Goal: Task Accomplishment & Management: Complete application form

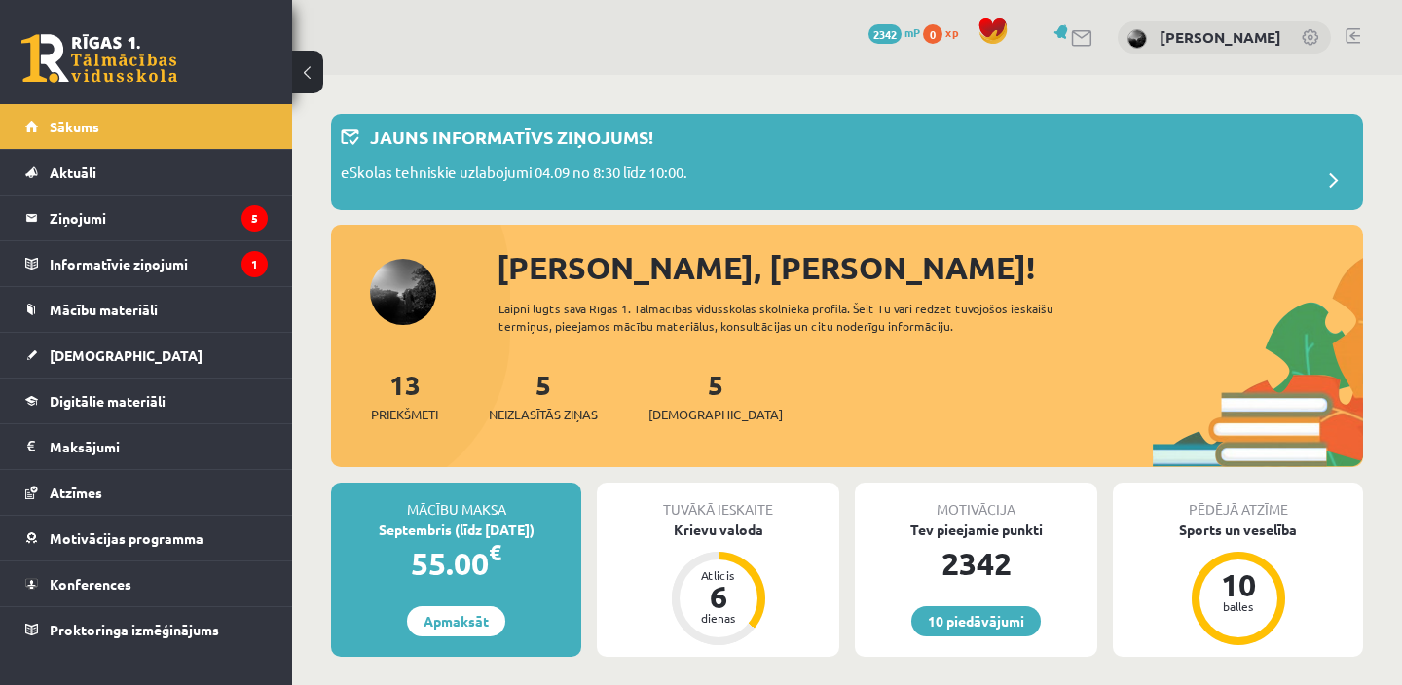
click at [532, 398] on div "5 Neizlasītās ziņas" at bounding box center [543, 394] width 109 height 60
click at [551, 417] on span "Neizlasītās ziņas" at bounding box center [543, 414] width 109 height 19
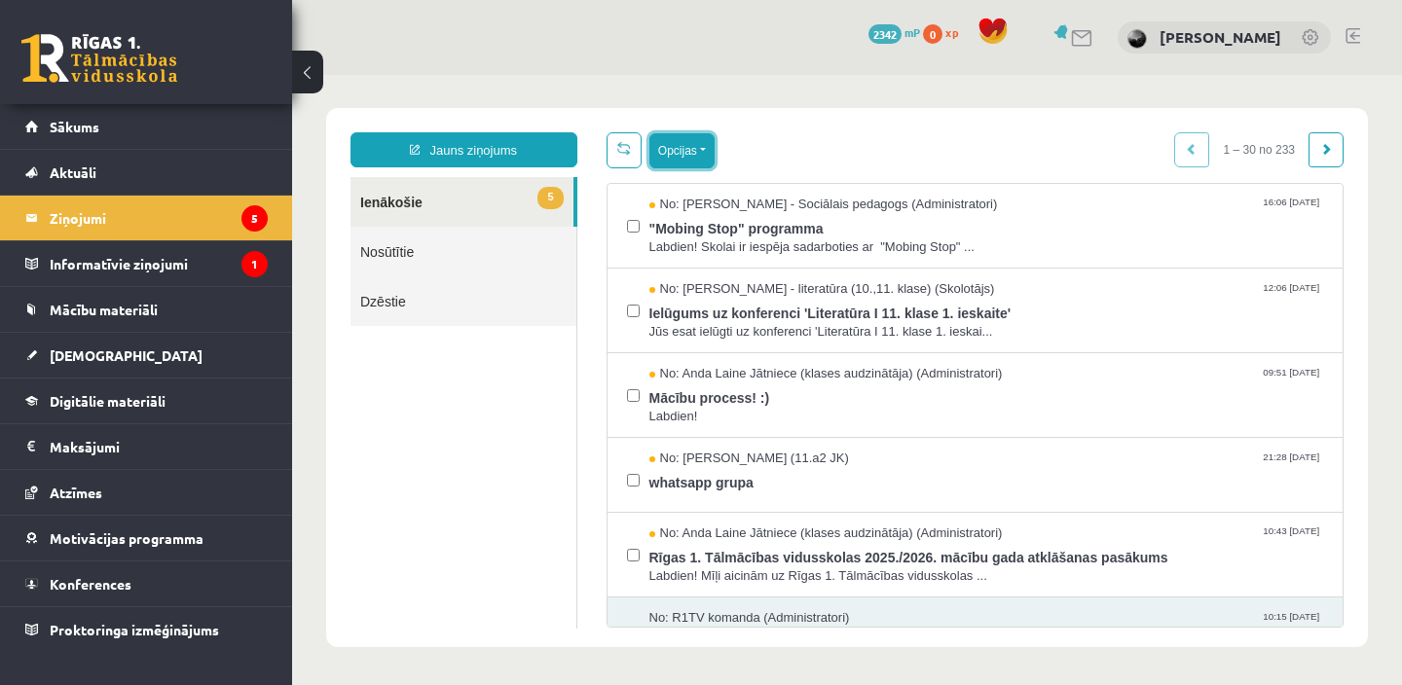
click at [696, 153] on button "Opcijas" at bounding box center [681, 150] width 65 height 35
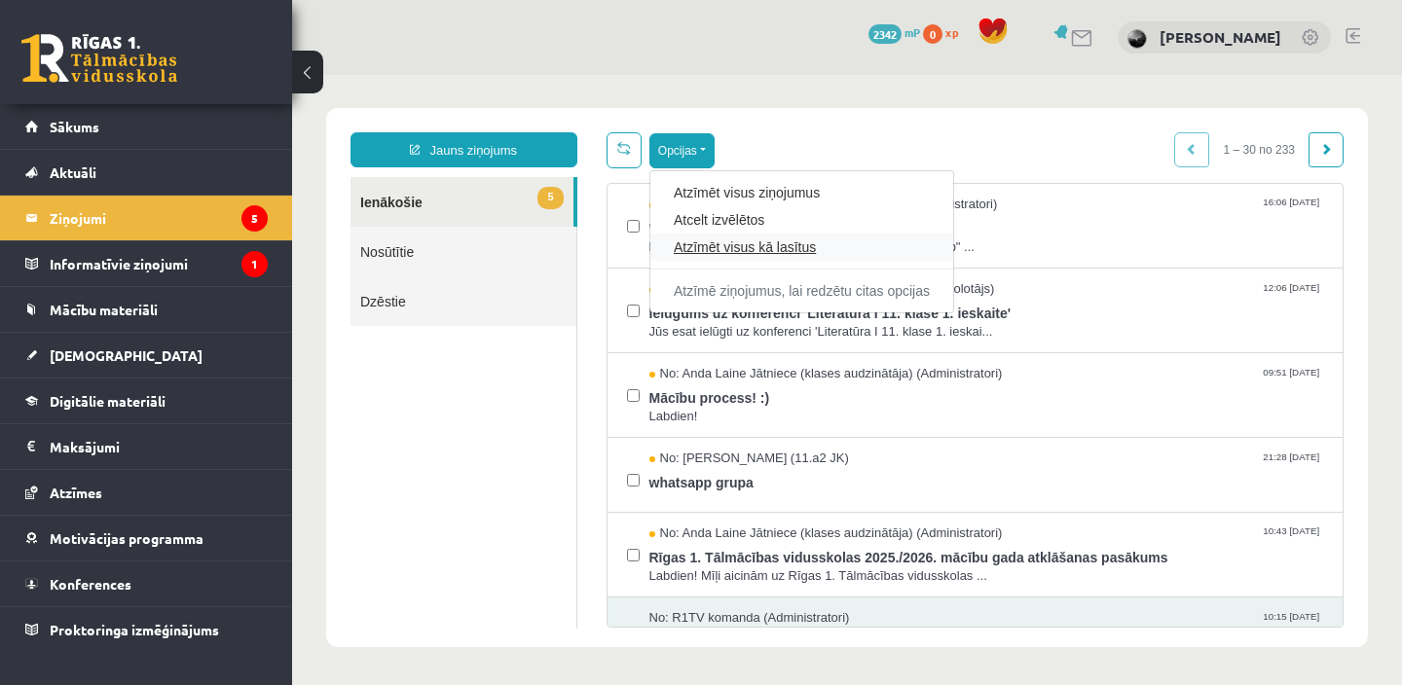
click at [699, 245] on link "Atzīmēt visus kā lasītus" at bounding box center [802, 247] width 256 height 19
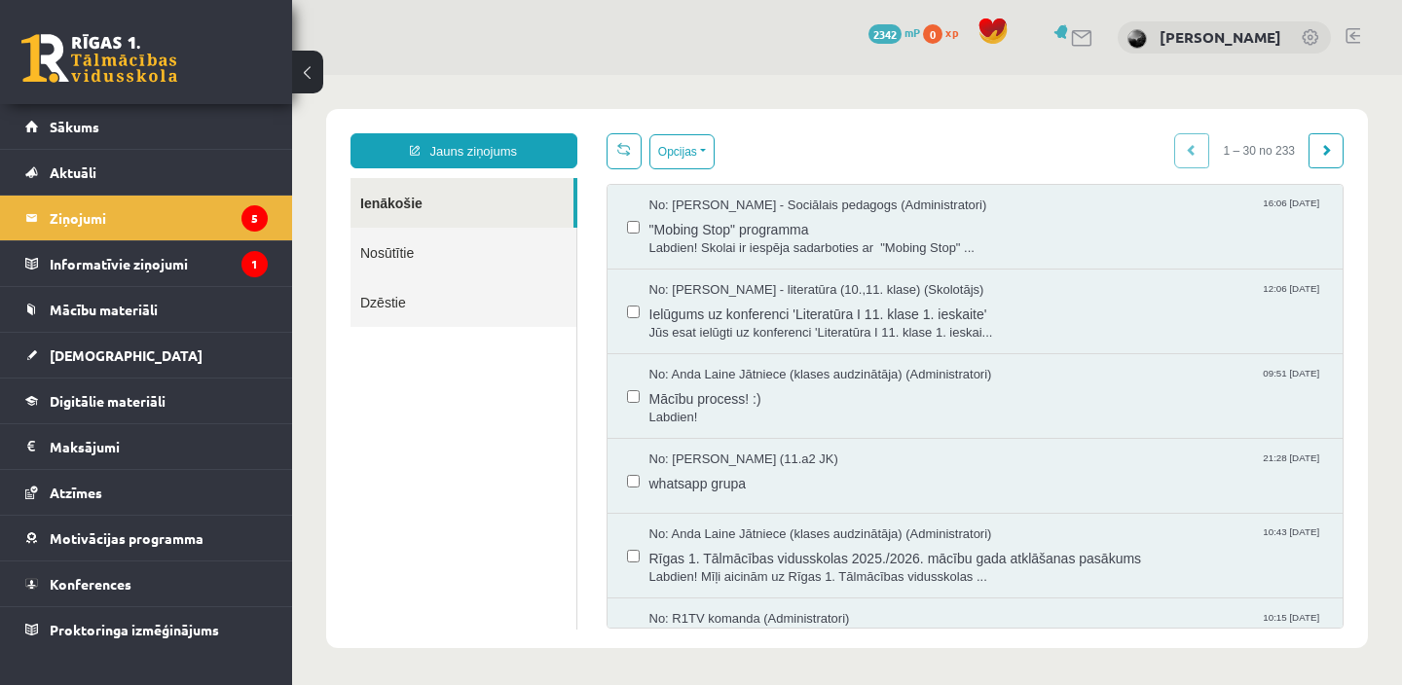
click at [160, 75] on link at bounding box center [99, 58] width 156 height 49
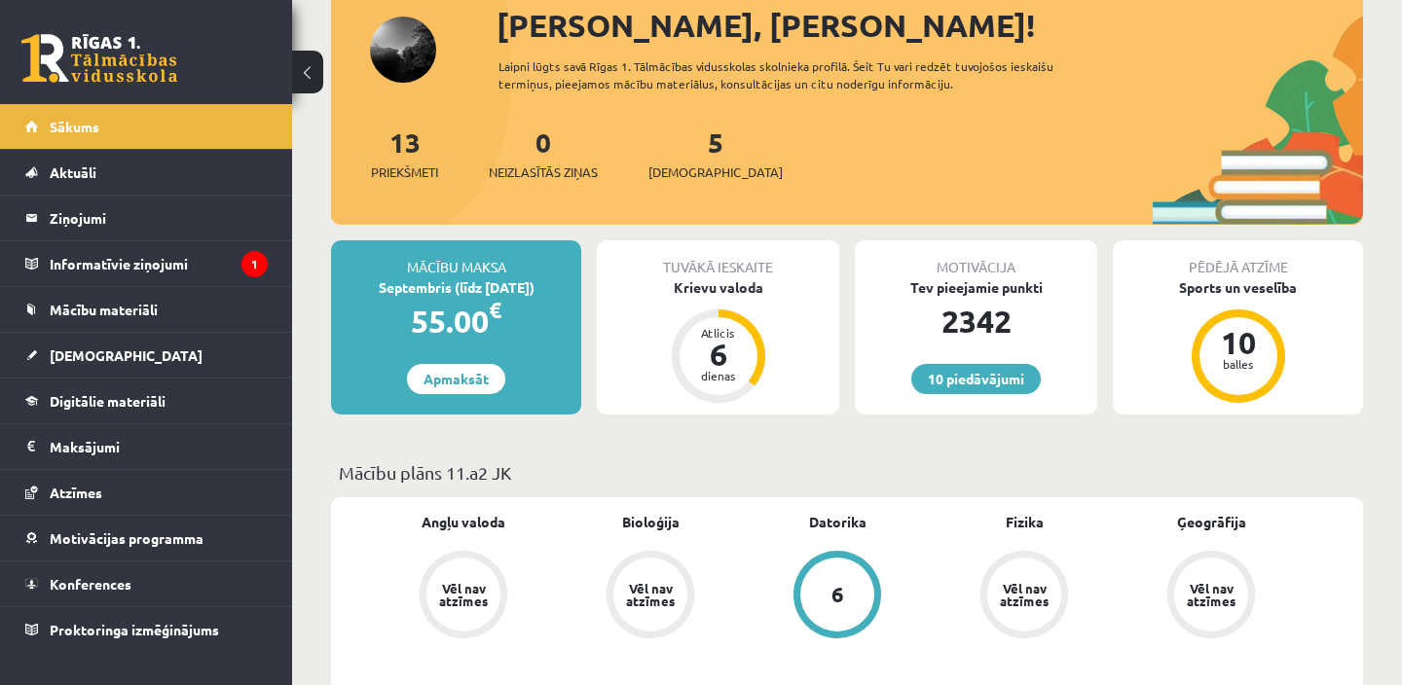
scroll to position [257, 0]
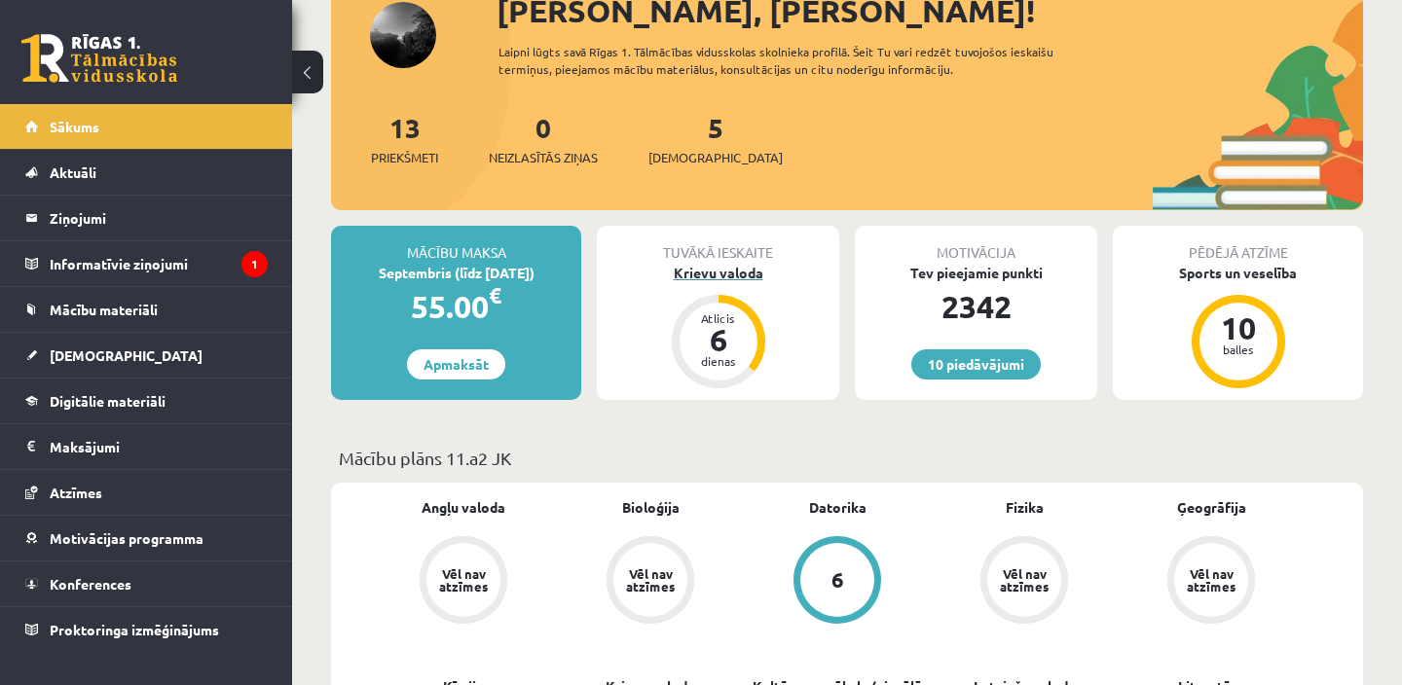
click at [727, 277] on div "Krievu valoda" at bounding box center [718, 273] width 242 height 20
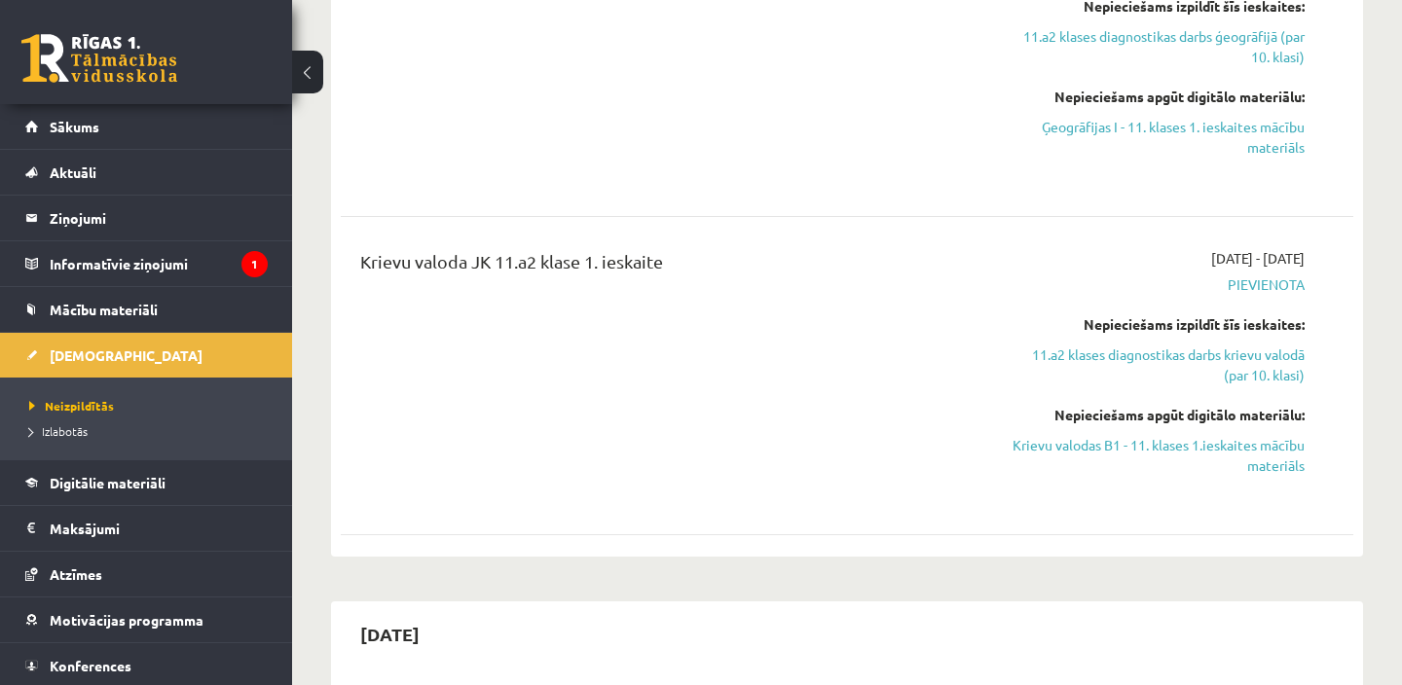
scroll to position [850, 0]
click at [1175, 440] on link "Krievu valodas B1 - 11. klases 1.ieskaites mācību materiāls" at bounding box center [1156, 454] width 295 height 41
click at [1166, 458] on link "Krievu valodas B1 - 11. klases 1.ieskaites mācību materiāls" at bounding box center [1156, 454] width 295 height 41
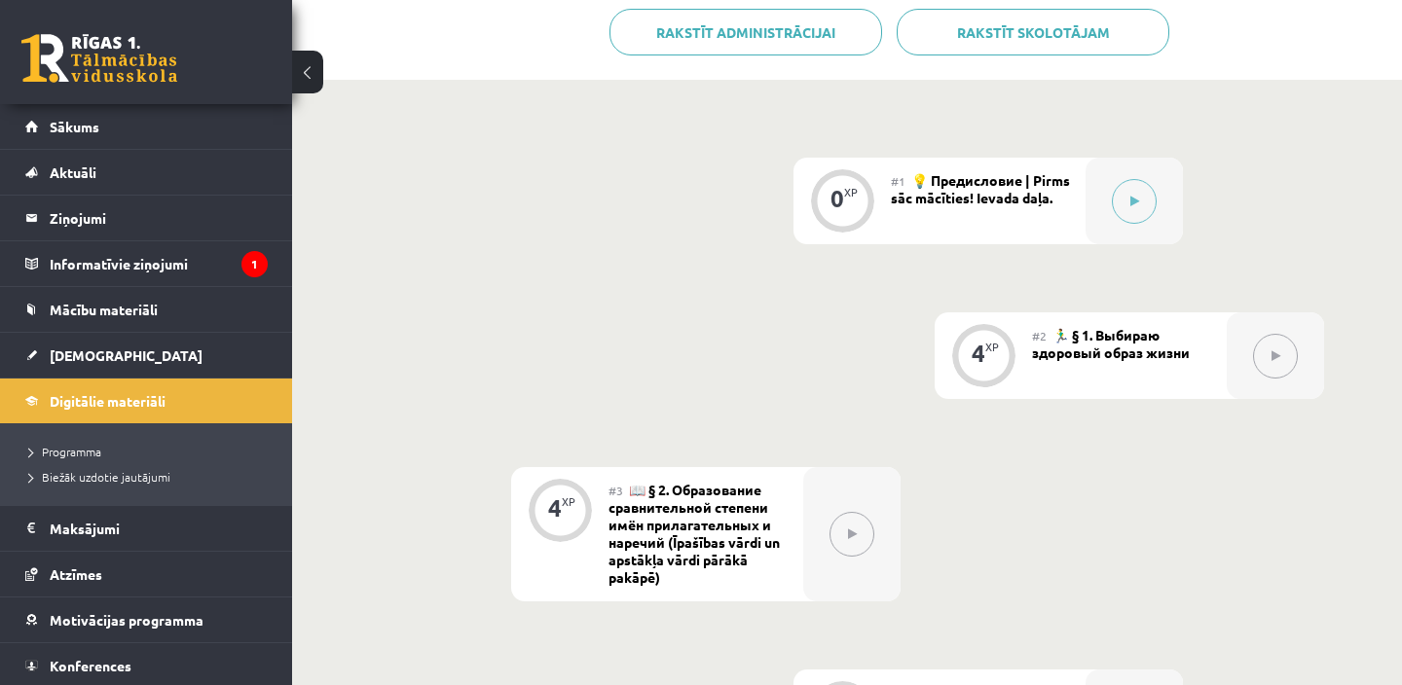
scroll to position [440, 0]
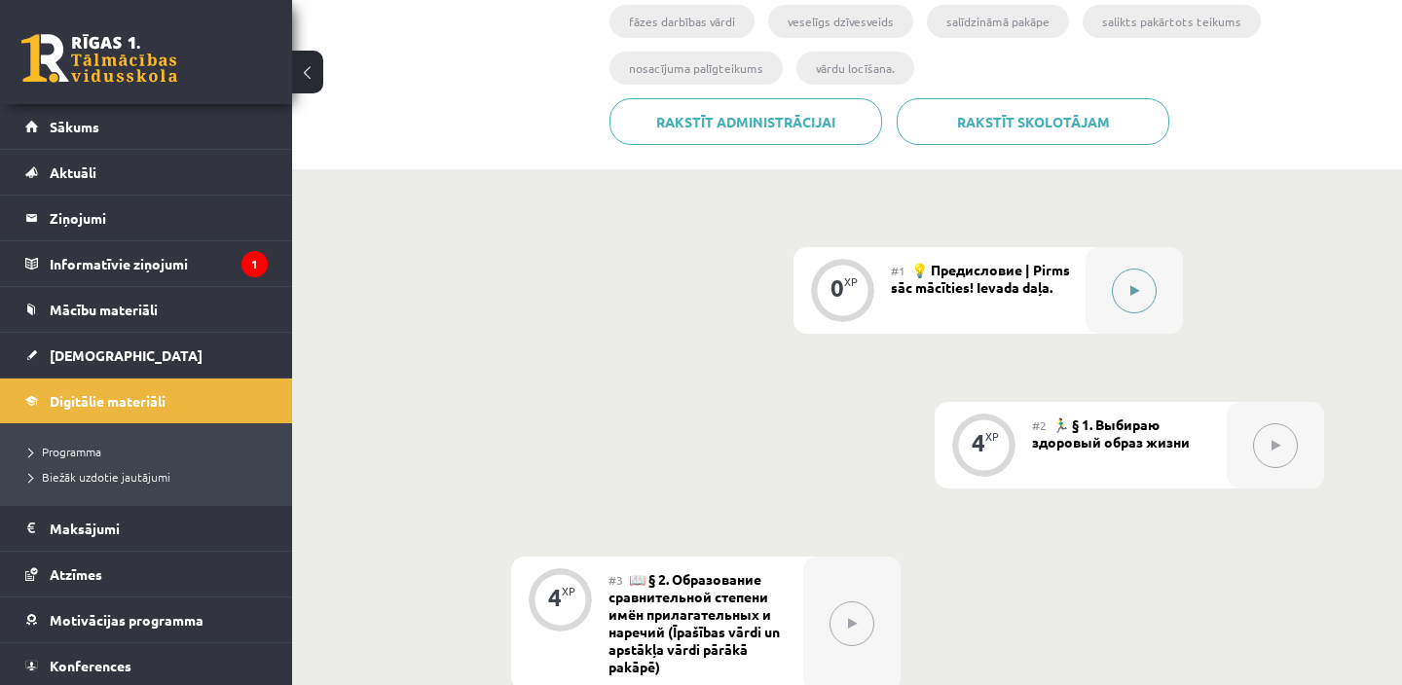
click at [1111, 306] on div at bounding box center [1133, 290] width 97 height 87
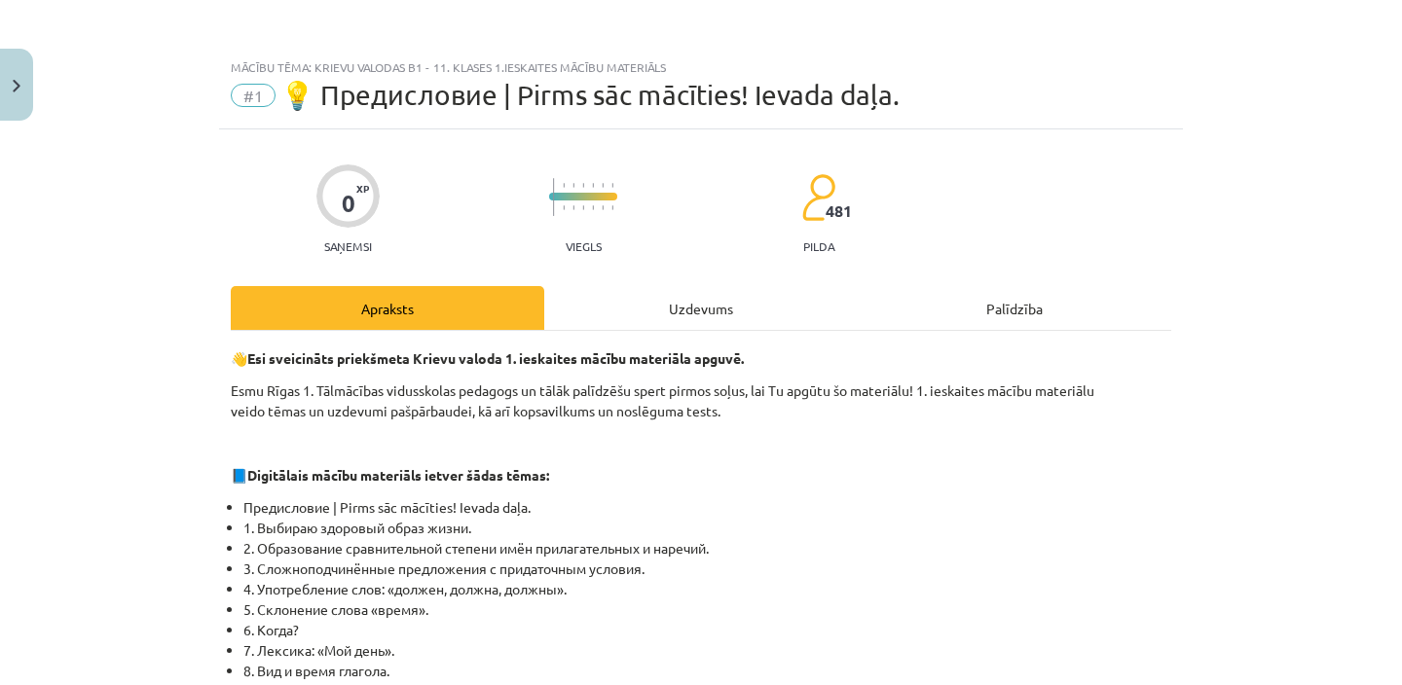
click at [724, 312] on div "Uzdevums" at bounding box center [700, 308] width 313 height 44
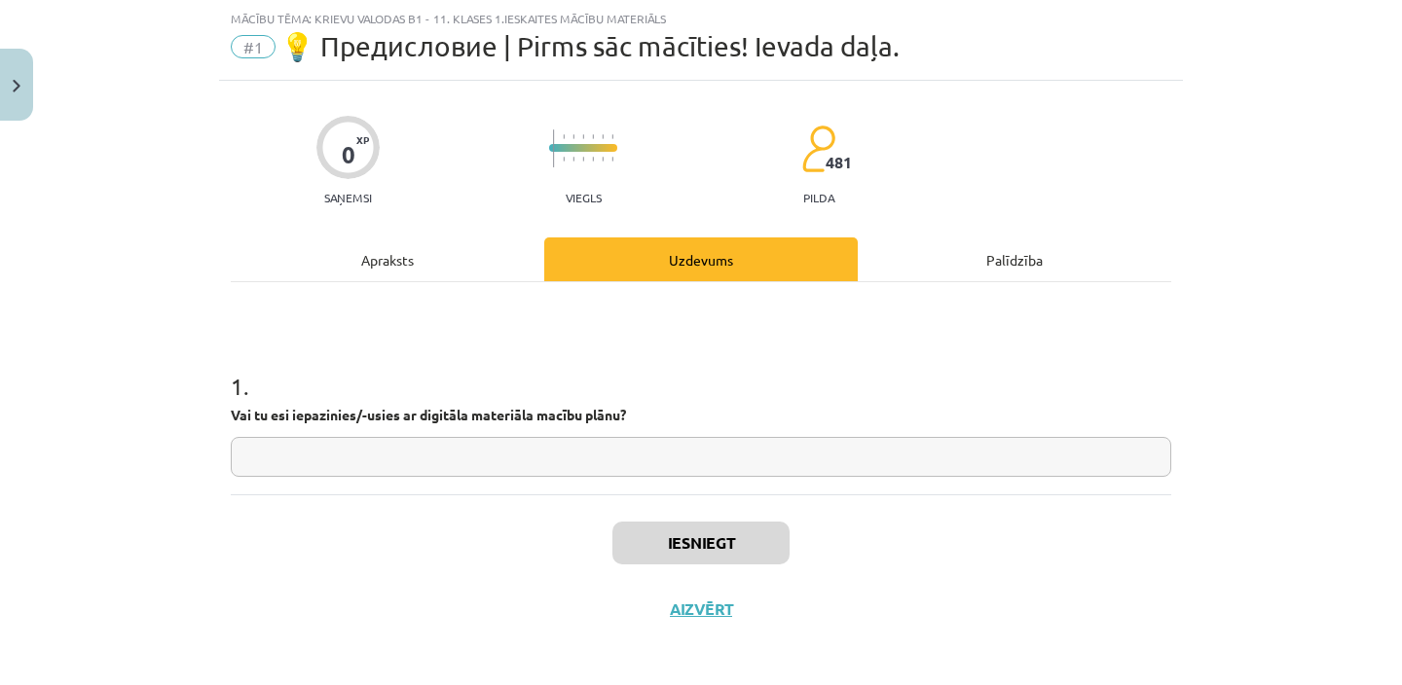
scroll to position [55, 0]
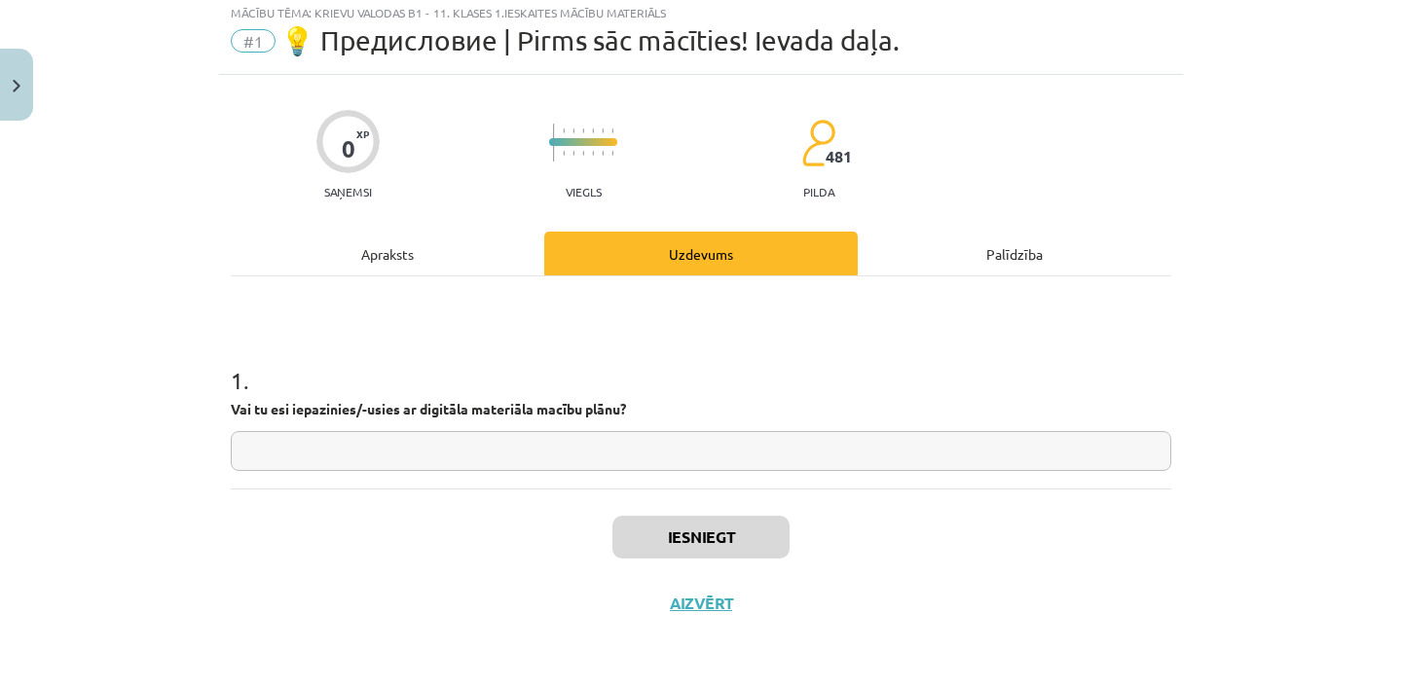
click at [679, 469] on input "text" at bounding box center [701, 451] width 940 height 40
type input "*"
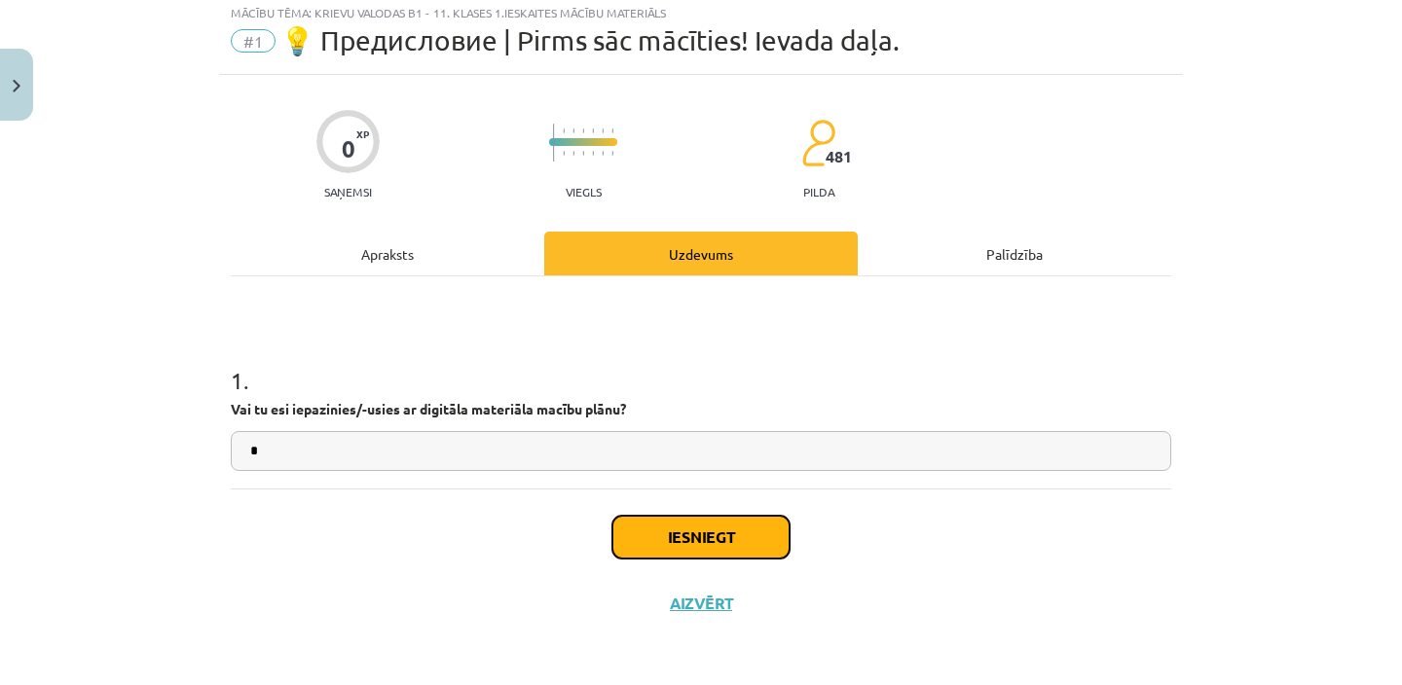
click at [673, 551] on button "Iesniegt" at bounding box center [700, 537] width 177 height 43
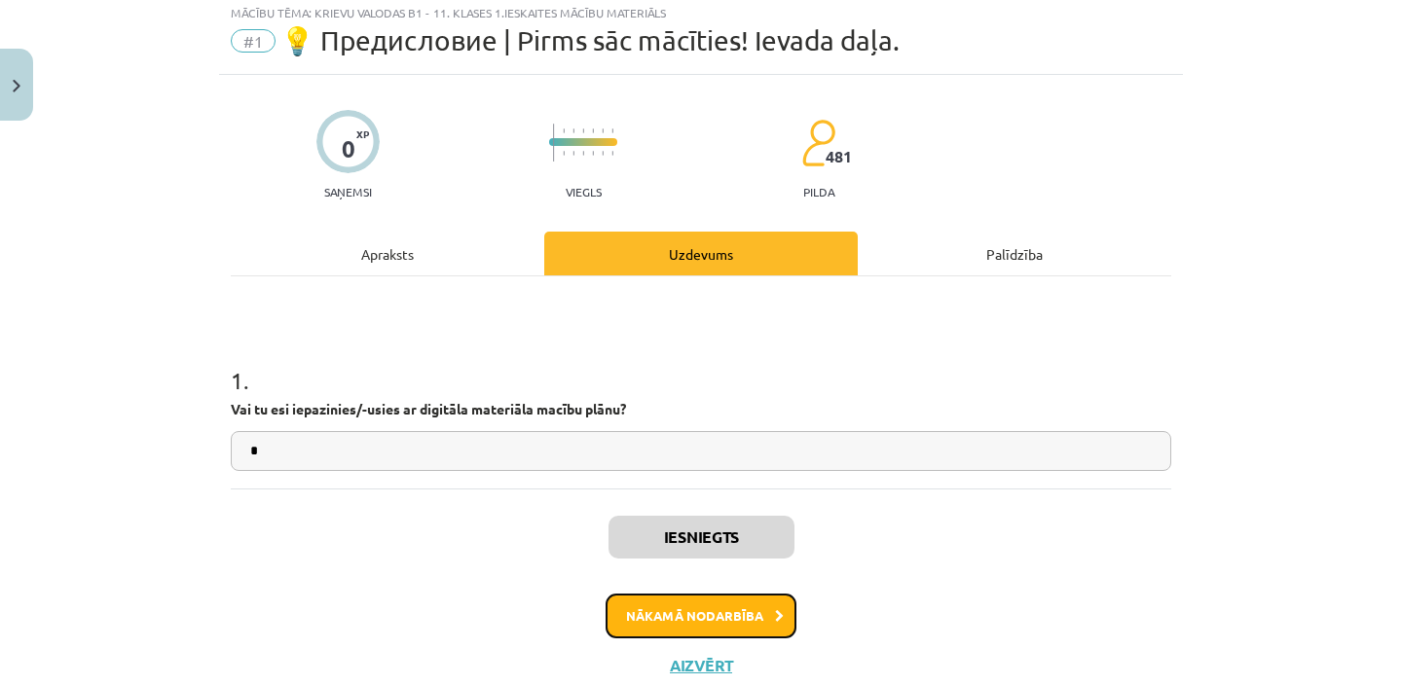
click at [684, 628] on button "Nākamā nodarbība" at bounding box center [700, 616] width 191 height 45
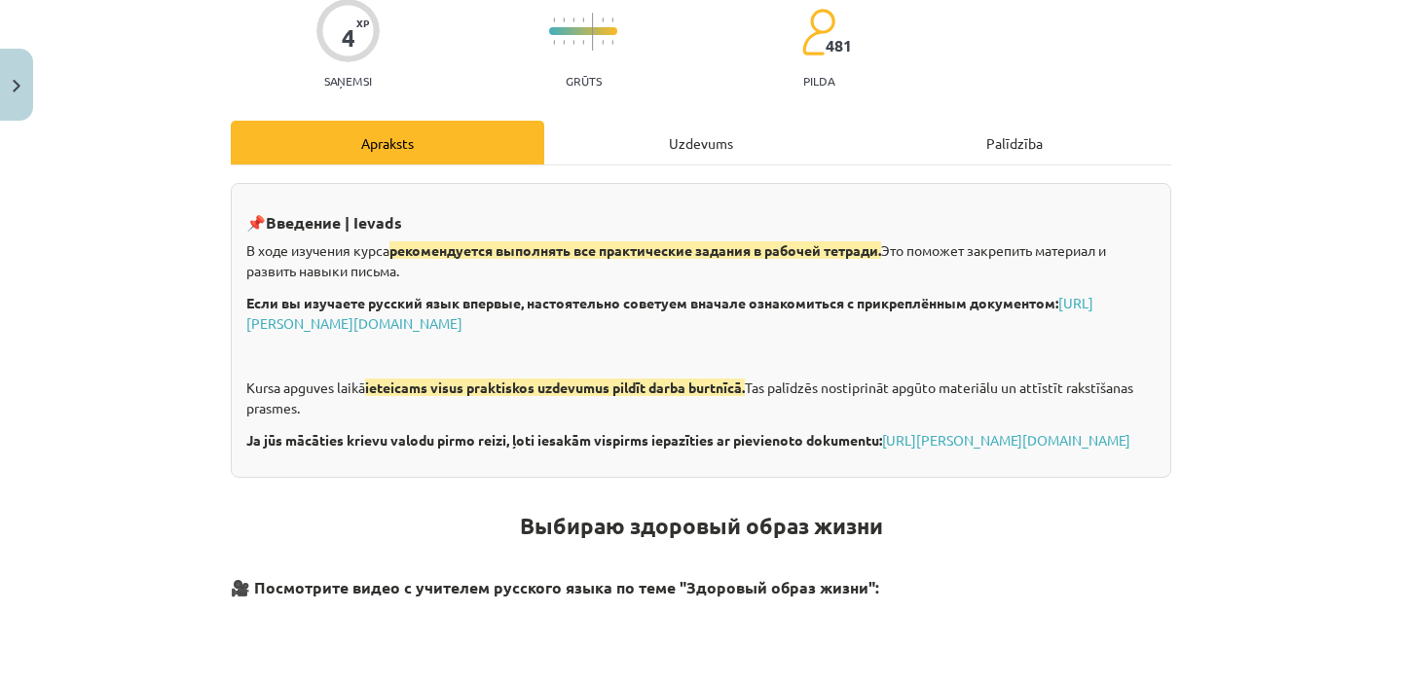
click at [773, 142] on div "Uzdevums" at bounding box center [700, 143] width 313 height 44
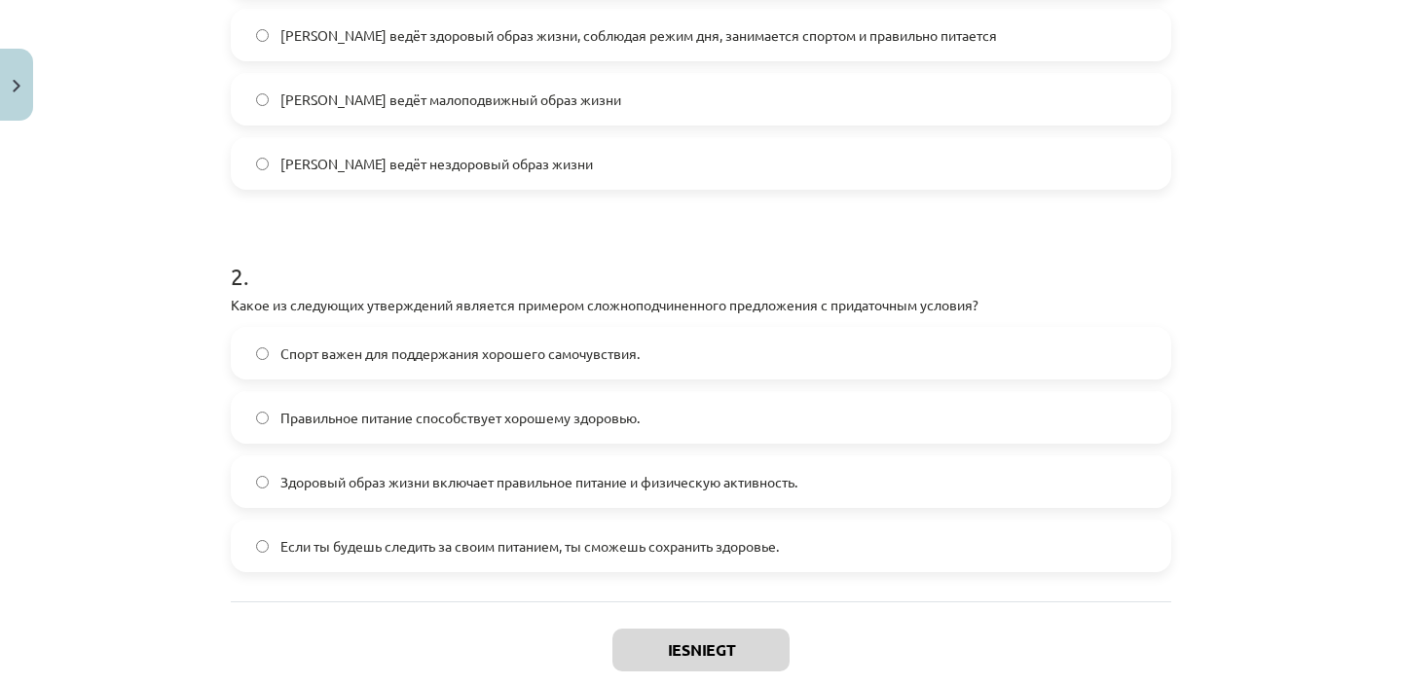
scroll to position [768, 0]
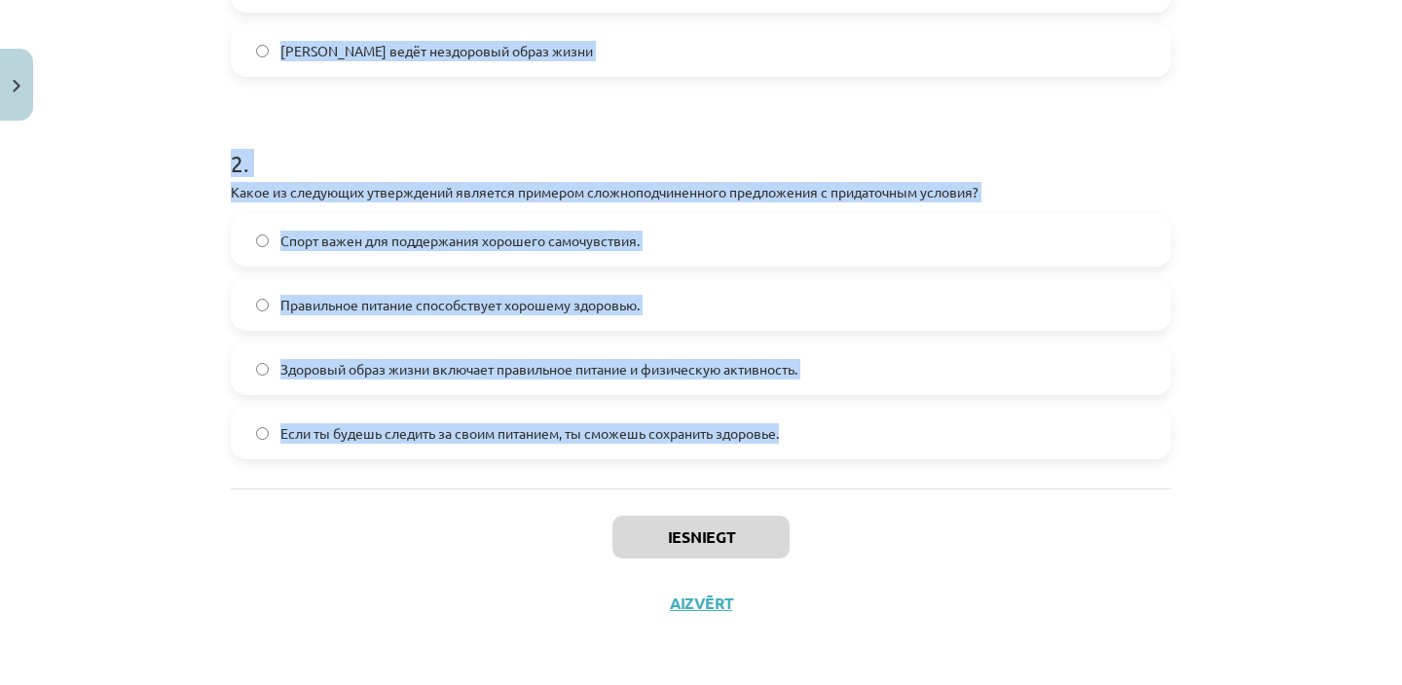
drag, startPoint x: 218, startPoint y: 44, endPoint x: 610, endPoint y: 453, distance: 566.6
click at [610, 453] on div "Mācību tēma: Krievu valodas b1 - 11. klases 1.ieskaites mācību materiāls #2 🏃‍♂…" at bounding box center [701, 342] width 1402 height 685
click at [439, 335] on div "Спорт важен для поддержания хорошего самочувствия. Правильное питание способств…" at bounding box center [701, 336] width 940 height 245
